Goal: Check status: Check status

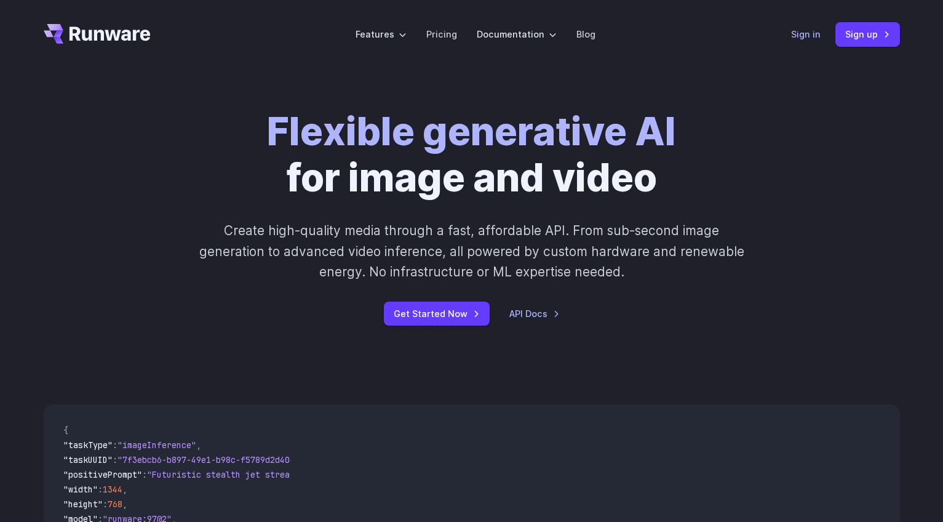
click at [806, 38] on link "Sign in" at bounding box center [806, 34] width 30 height 14
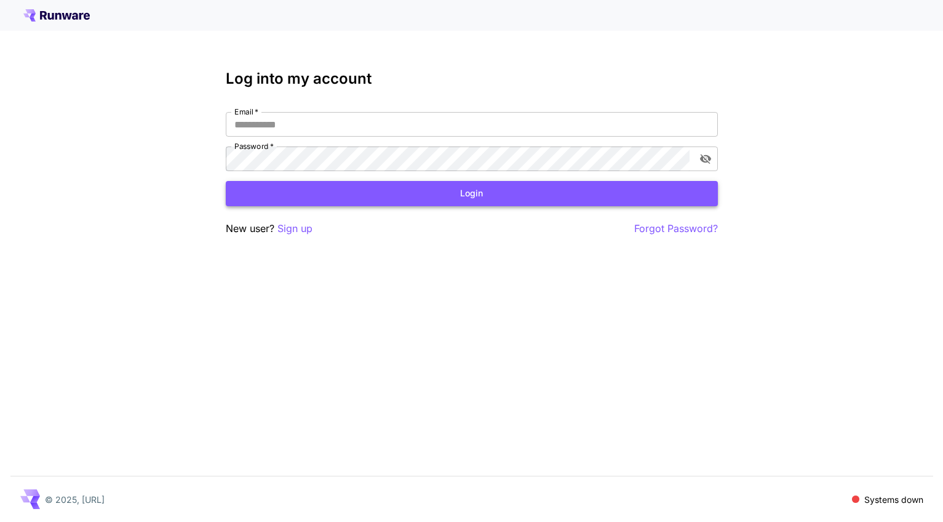
type input "**********"
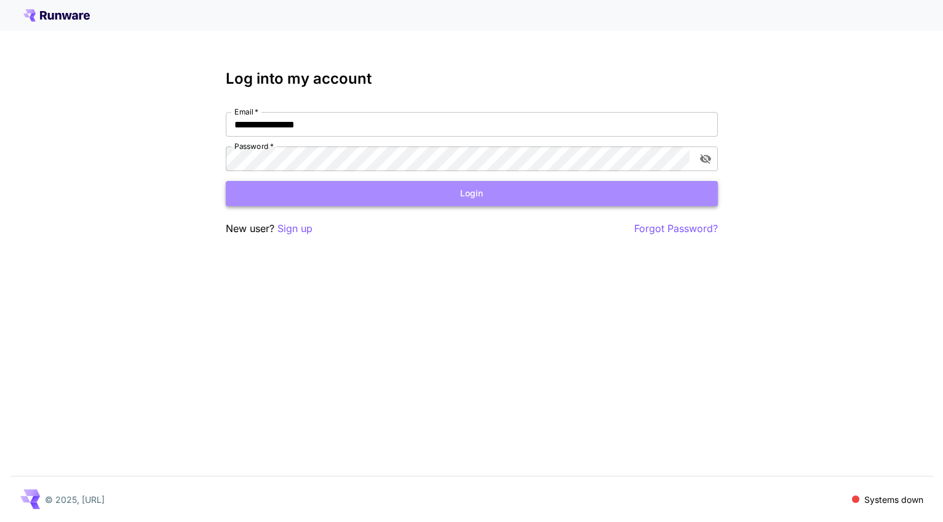
click at [359, 201] on button "Login" at bounding box center [472, 193] width 492 height 25
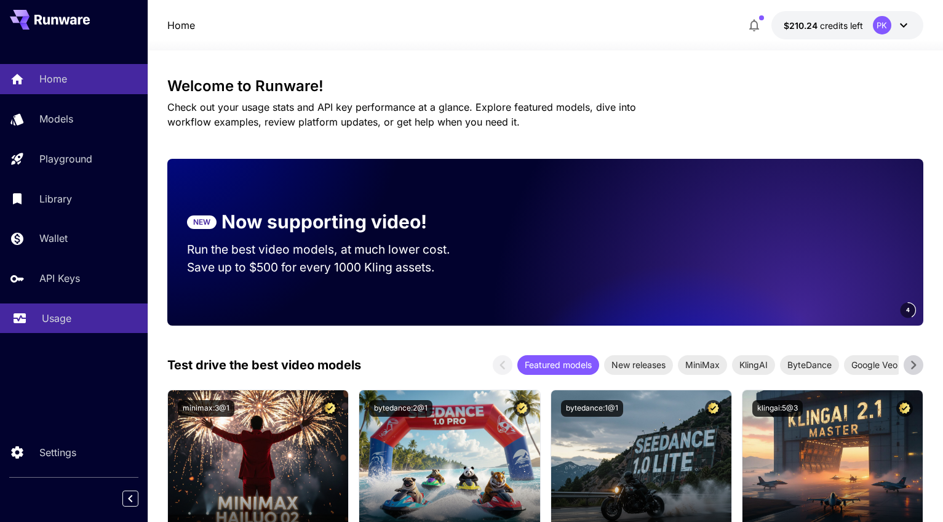
click at [57, 319] on p "Usage" at bounding box center [57, 318] width 30 height 15
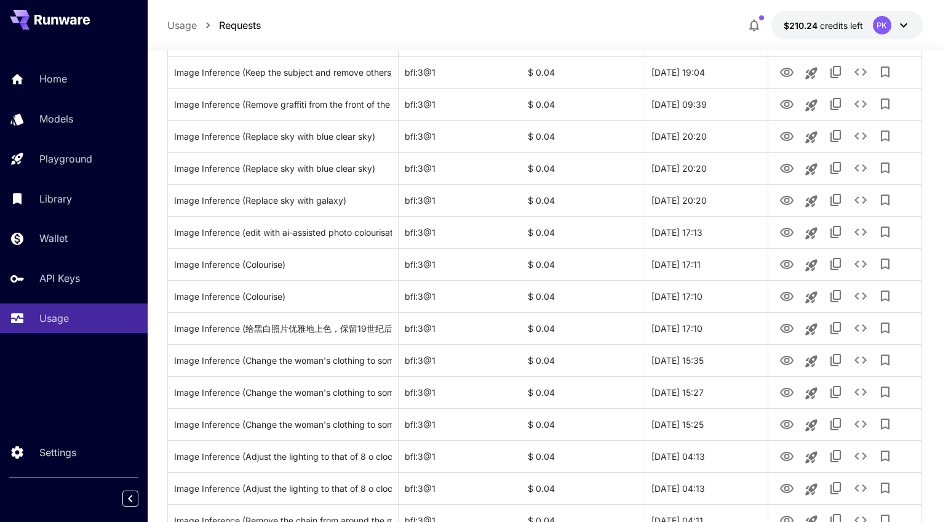
scroll to position [52, 0]
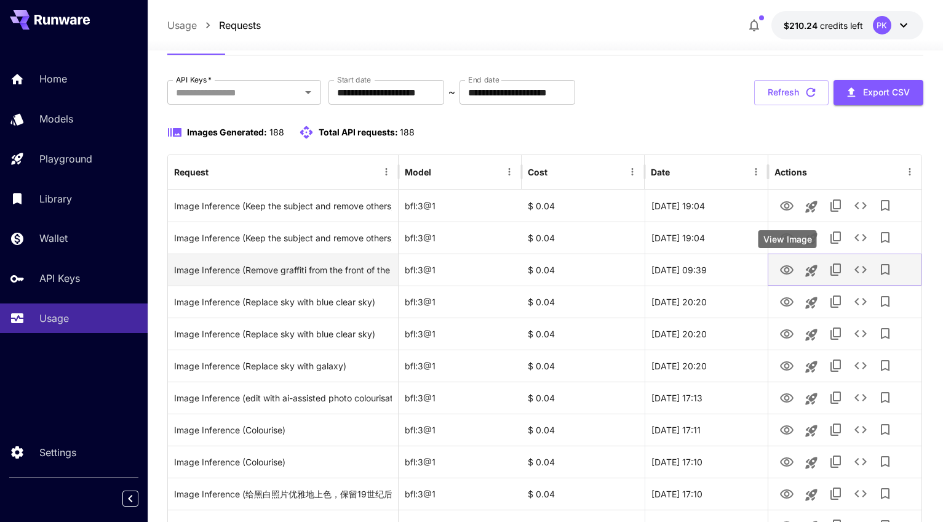
click at [792, 270] on icon "View Image" at bounding box center [787, 269] width 14 height 9
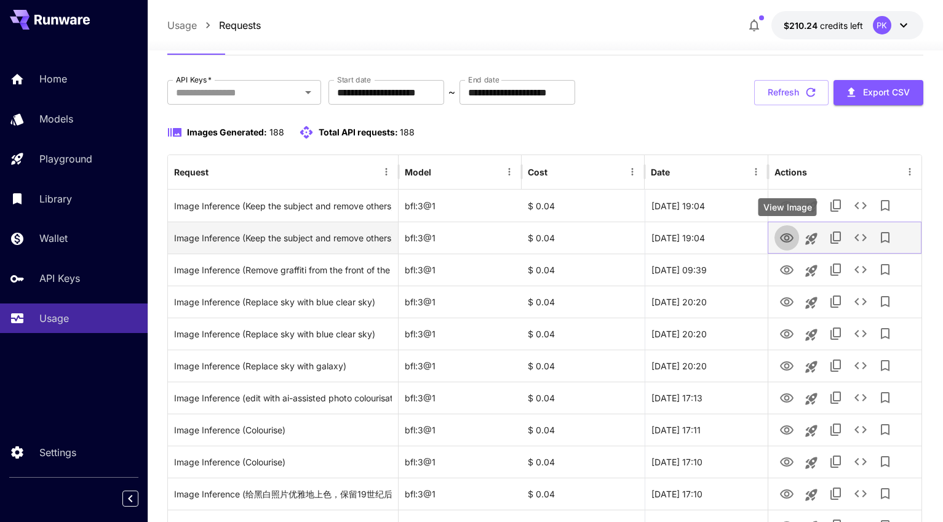
click at [788, 233] on icon "View Image" at bounding box center [787, 238] width 15 height 15
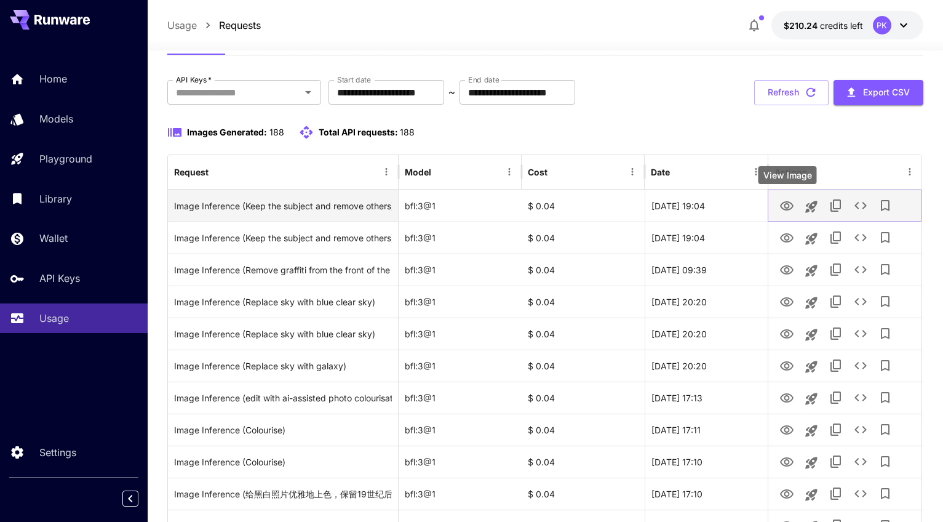
click at [785, 207] on icon "View Image" at bounding box center [787, 205] width 14 height 9
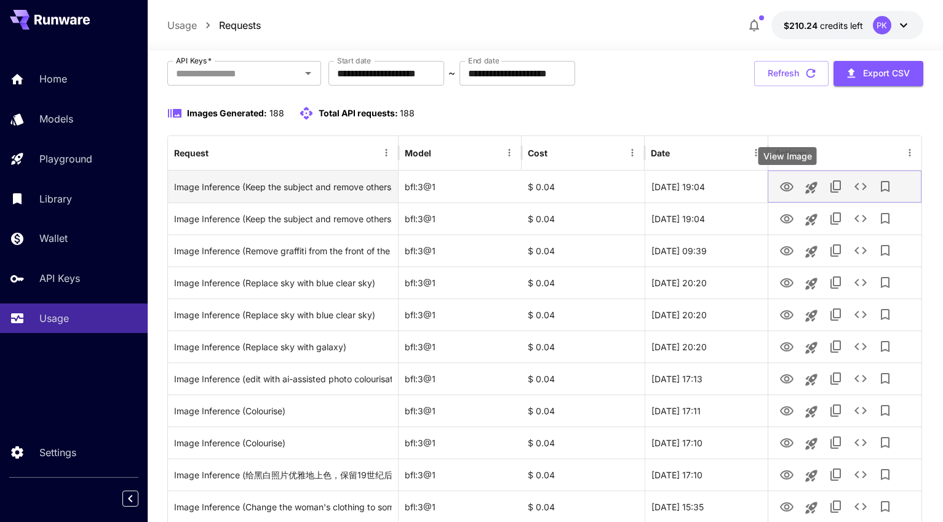
scroll to position [89, 0]
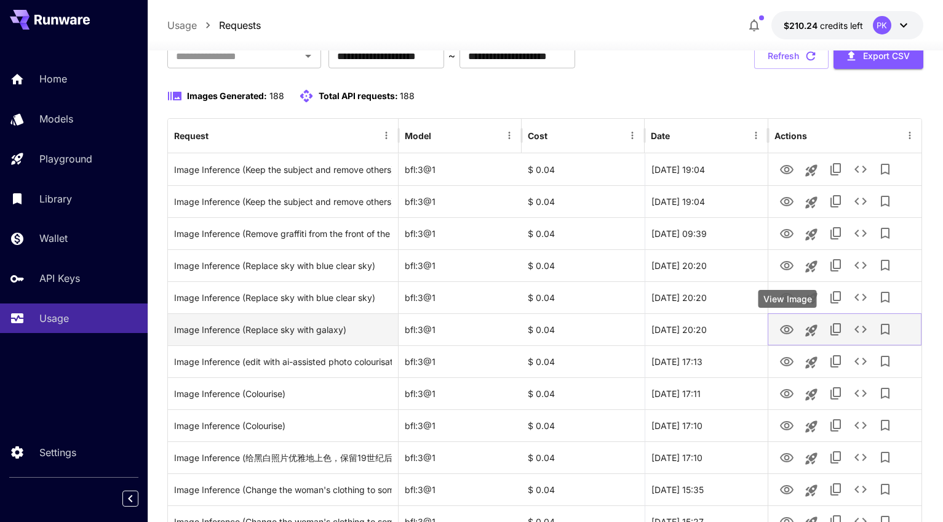
click at [791, 332] on icon "View Image" at bounding box center [787, 329] width 14 height 9
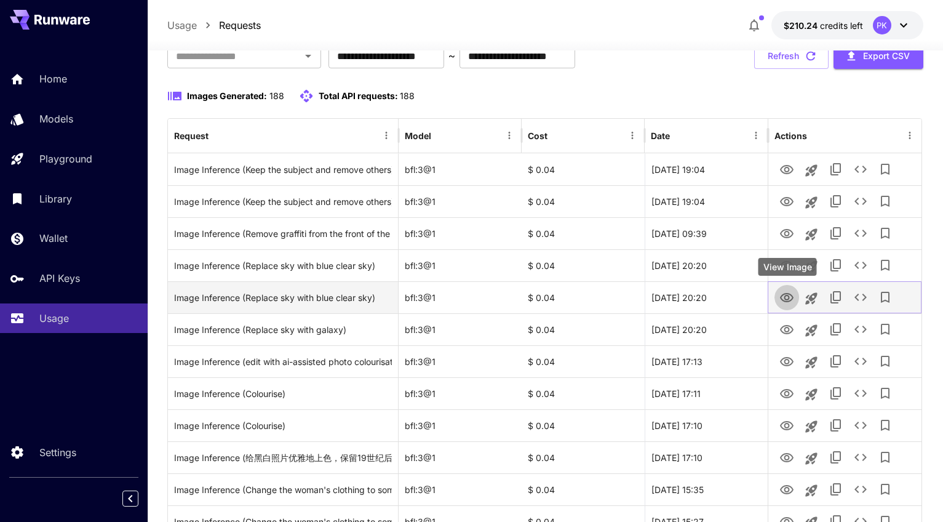
click at [789, 297] on icon "View Image" at bounding box center [787, 297] width 14 height 9
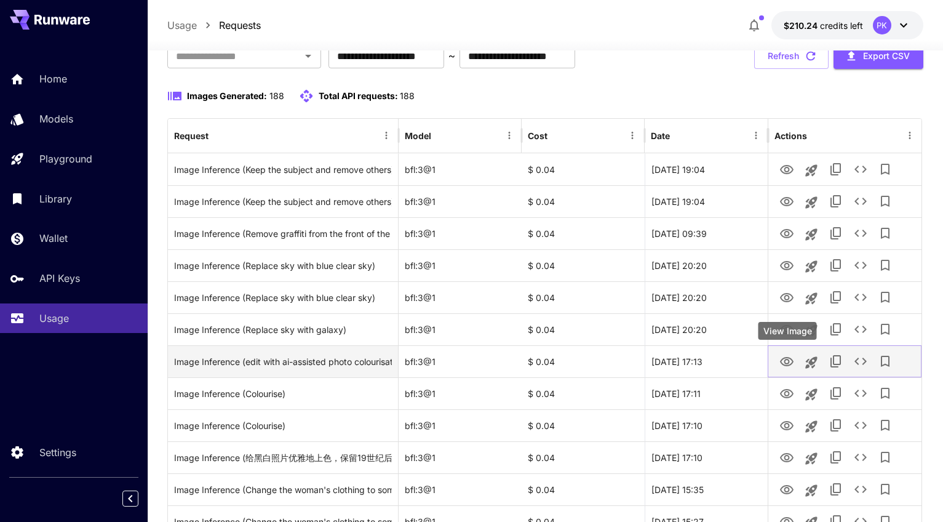
click at [790, 361] on icon "View Image" at bounding box center [787, 361] width 14 height 9
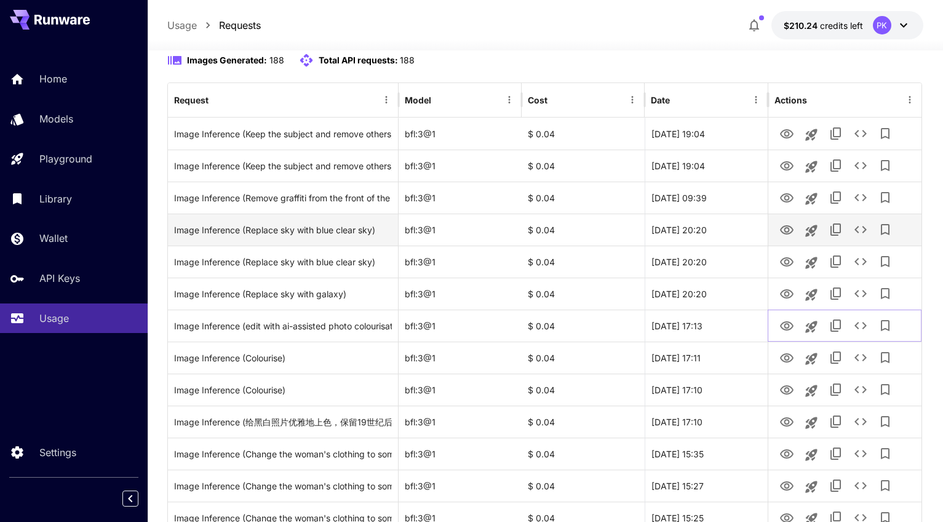
scroll to position [146, 0]
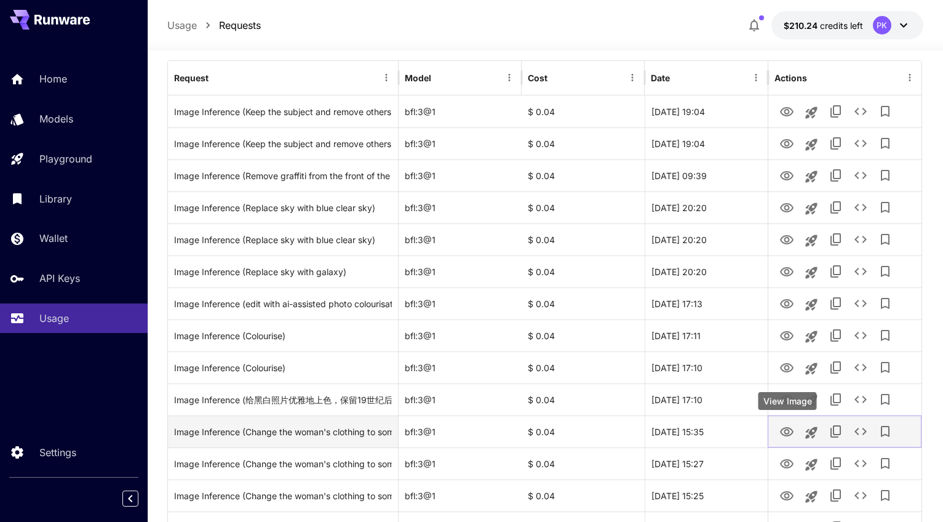
click at [783, 435] on icon "View Image" at bounding box center [787, 432] width 15 height 15
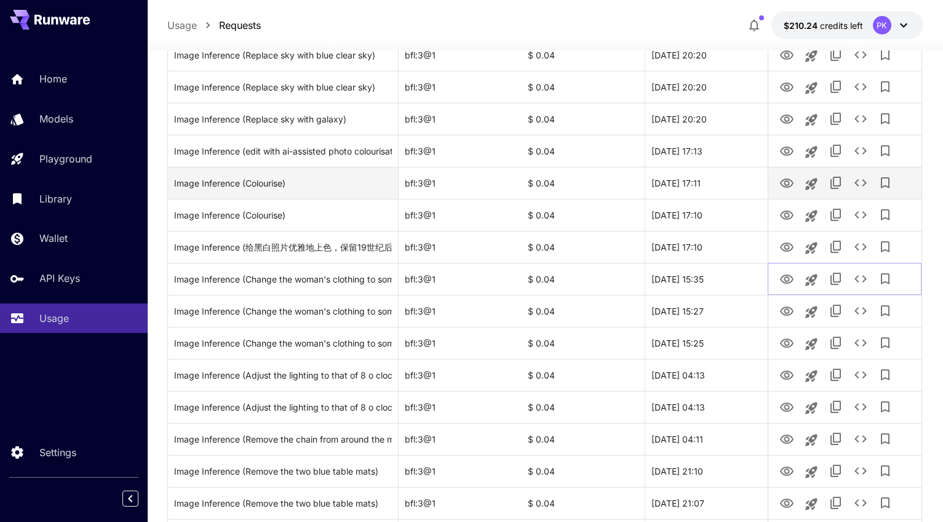
scroll to position [376, 0]
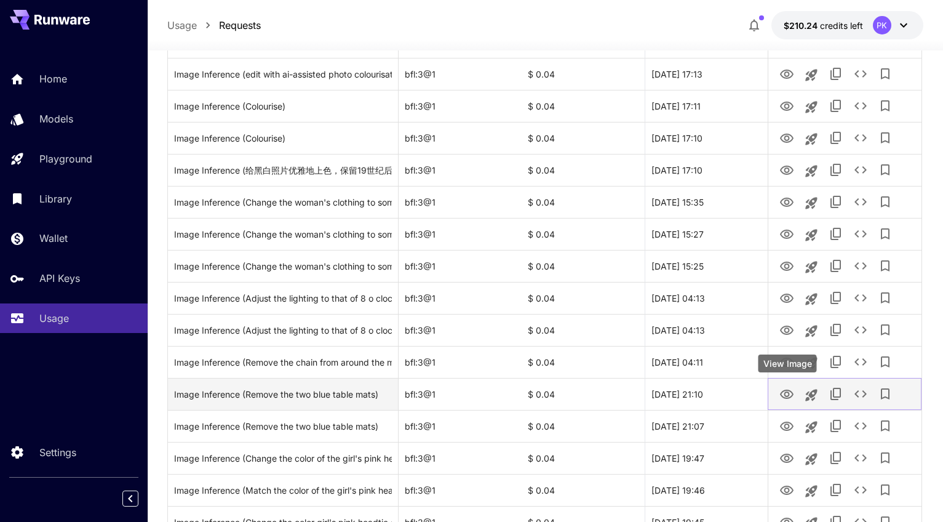
click at [792, 394] on icon "View Image" at bounding box center [787, 394] width 15 height 15
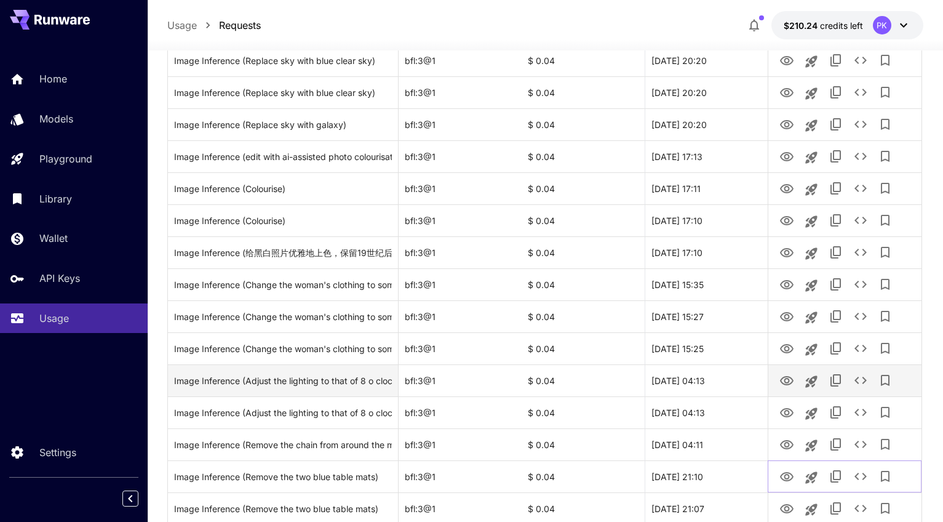
scroll to position [66, 0]
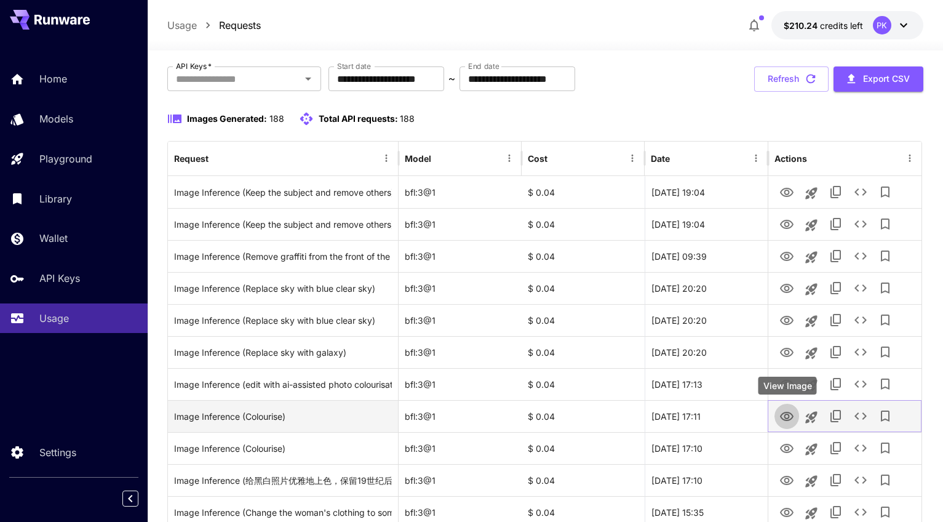
click at [790, 419] on icon "View Image" at bounding box center [787, 416] width 14 height 9
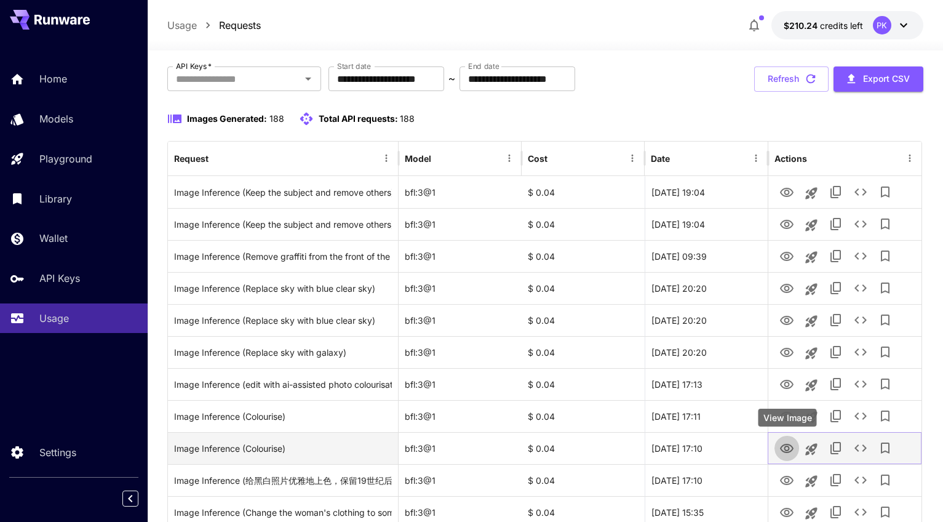
click at [787, 447] on icon "View Image" at bounding box center [787, 448] width 15 height 15
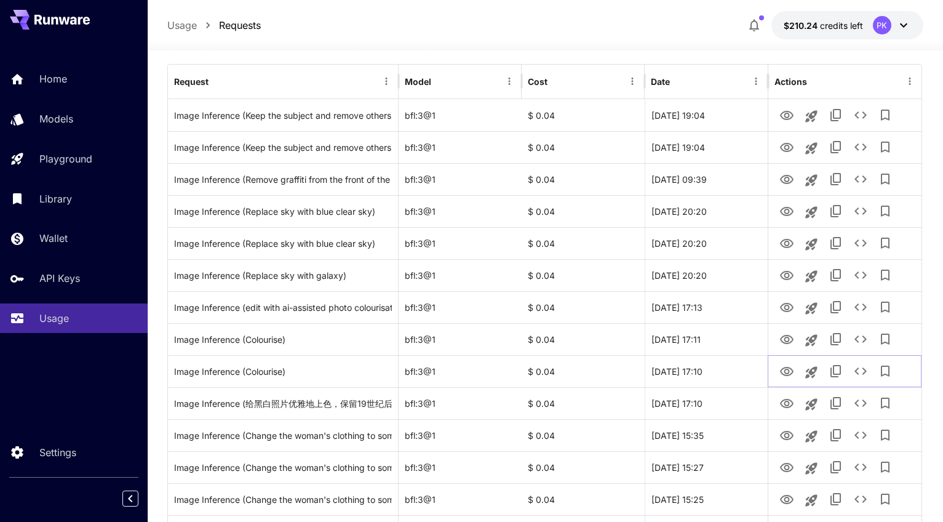
scroll to position [0, 0]
